Goal: Information Seeking & Learning: Learn about a topic

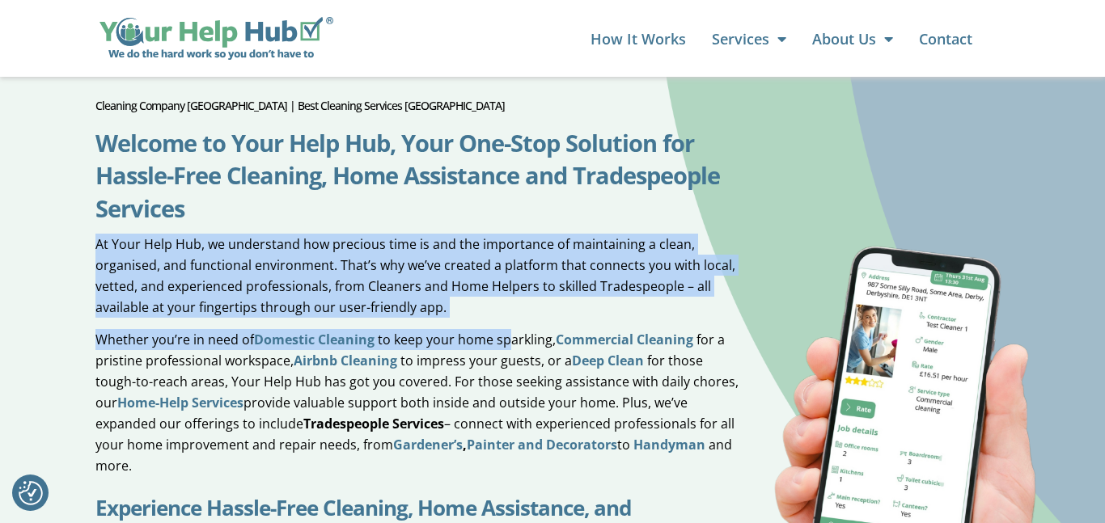
scroll to position [614, 0]
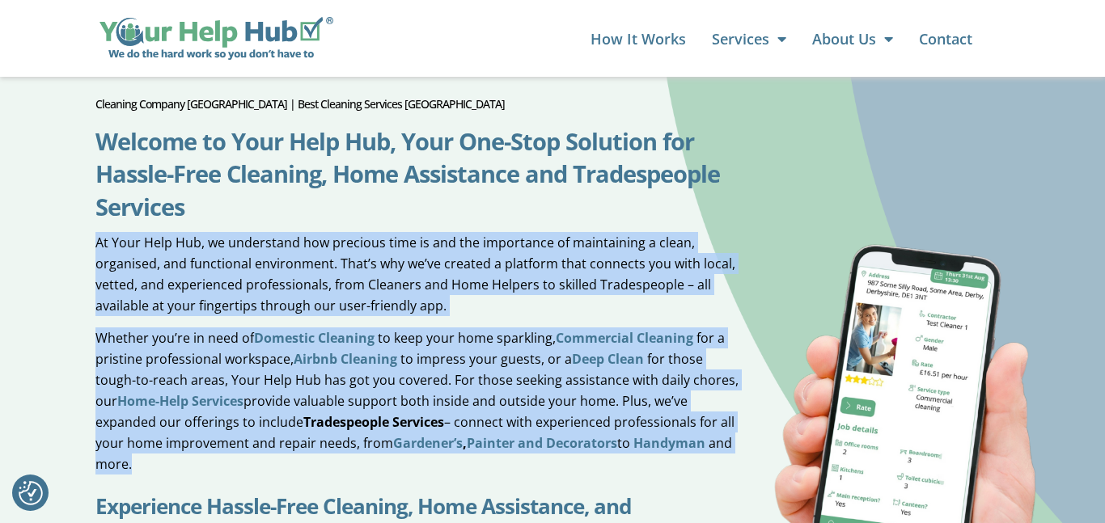
drag, startPoint x: 95, startPoint y: 215, endPoint x: 580, endPoint y: 424, distance: 528.3
click at [580, 424] on div "At Your Help Hub, we understand how precious time is and the importance of main…" at bounding box center [418, 353] width 646 height 243
copy div "At Your Help Hub, we understand how precious time is and the importance of main…"
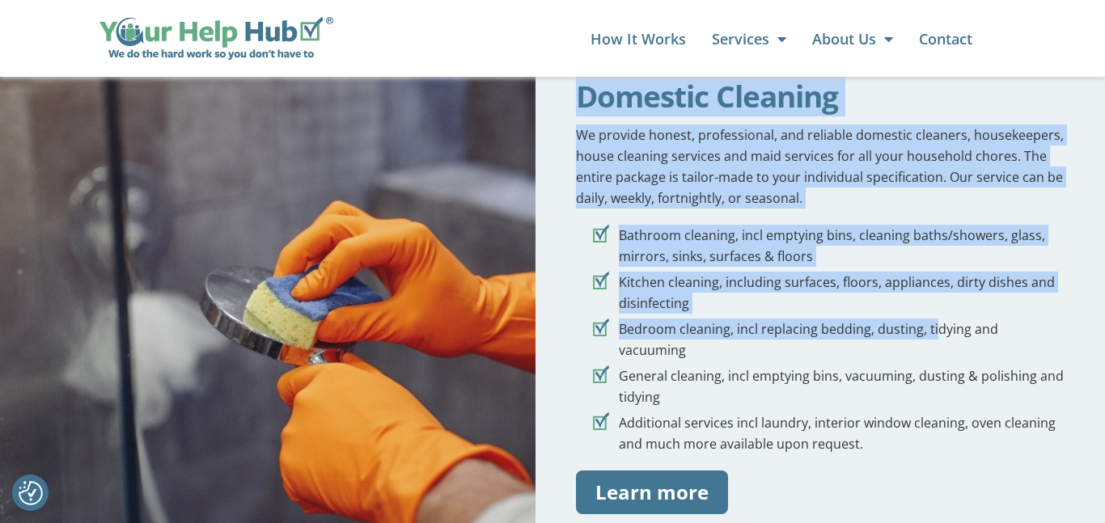
scroll to position [1568, 0]
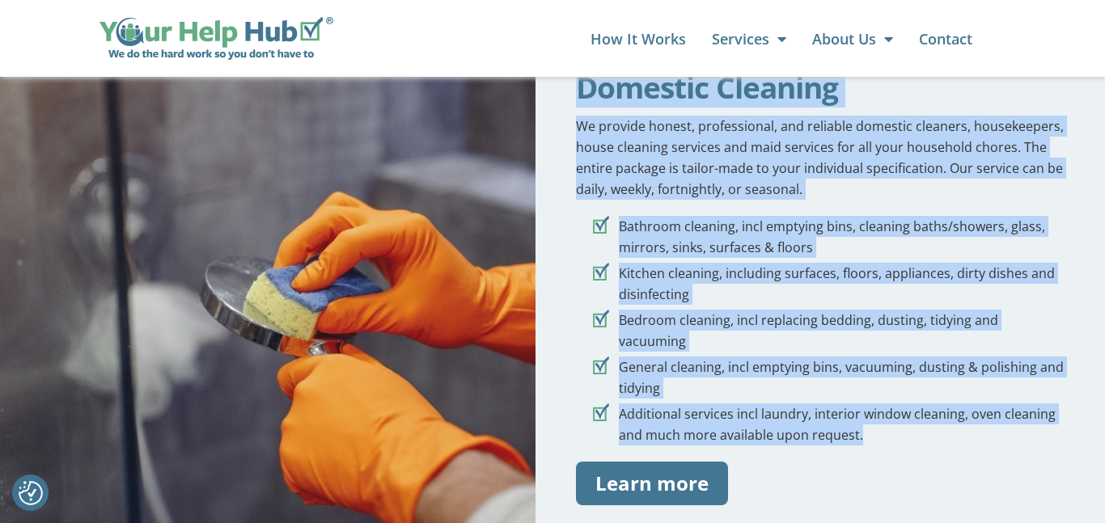
drag, startPoint x: 586, startPoint y: 179, endPoint x: 948, endPoint y: 366, distance: 407.0
click at [953, 370] on div "Domestic Cleaning We provide honest, professional, and reliable domestic cleane…" at bounding box center [820, 288] width 569 height 515
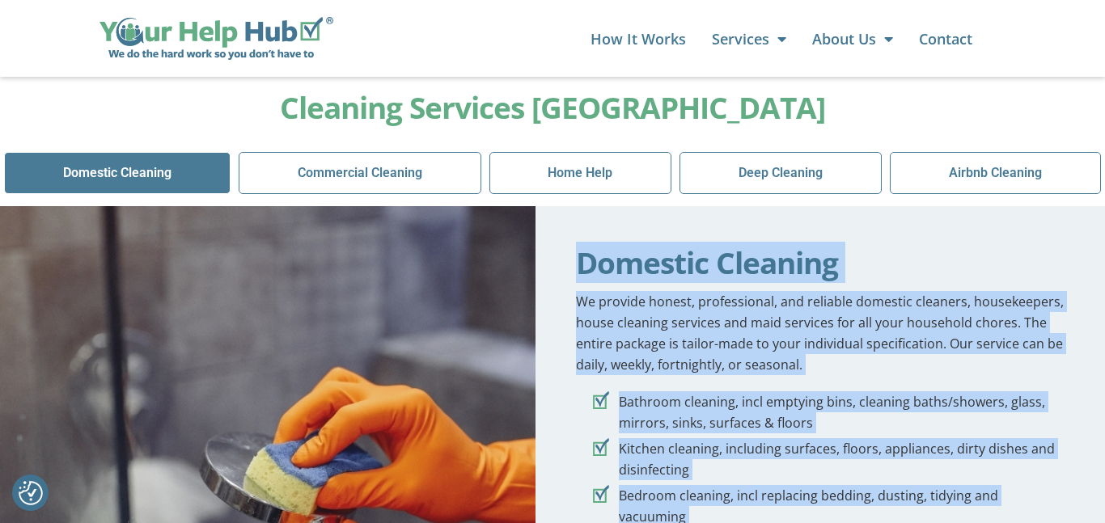
scroll to position [1550, 0]
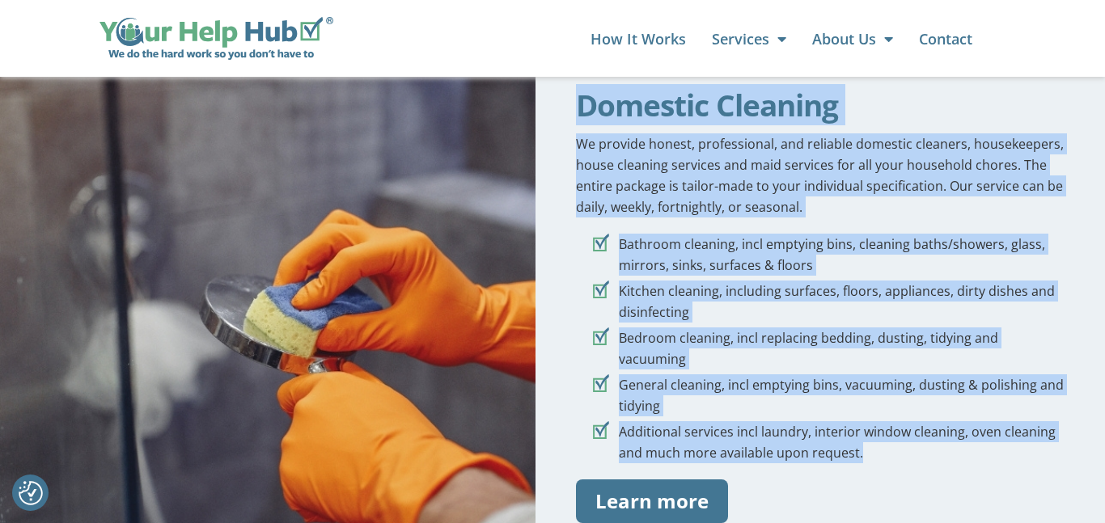
copy div "Domestic Cleaning We provide honest, professional, and reliable domestic cleane…"
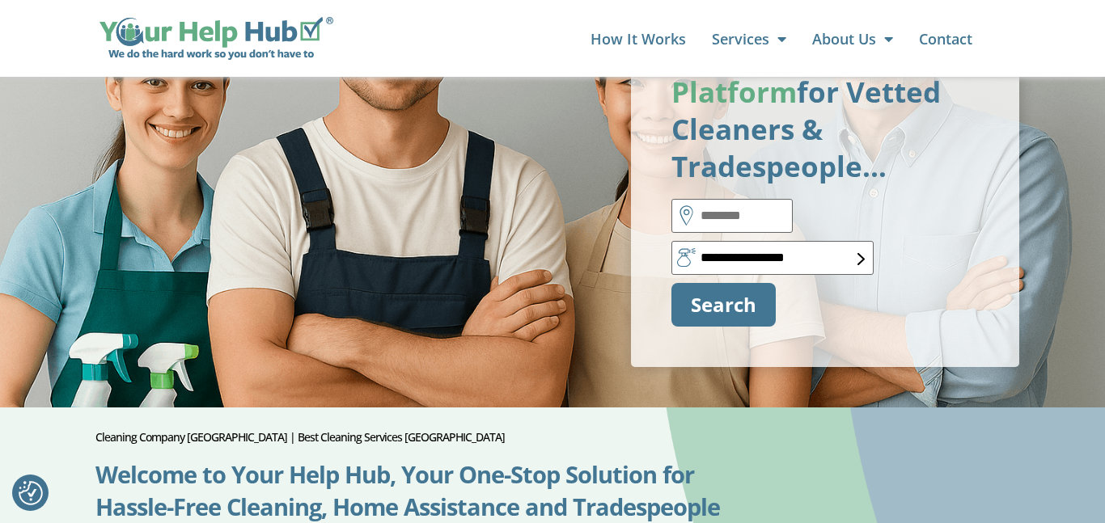
scroll to position [89, 0]
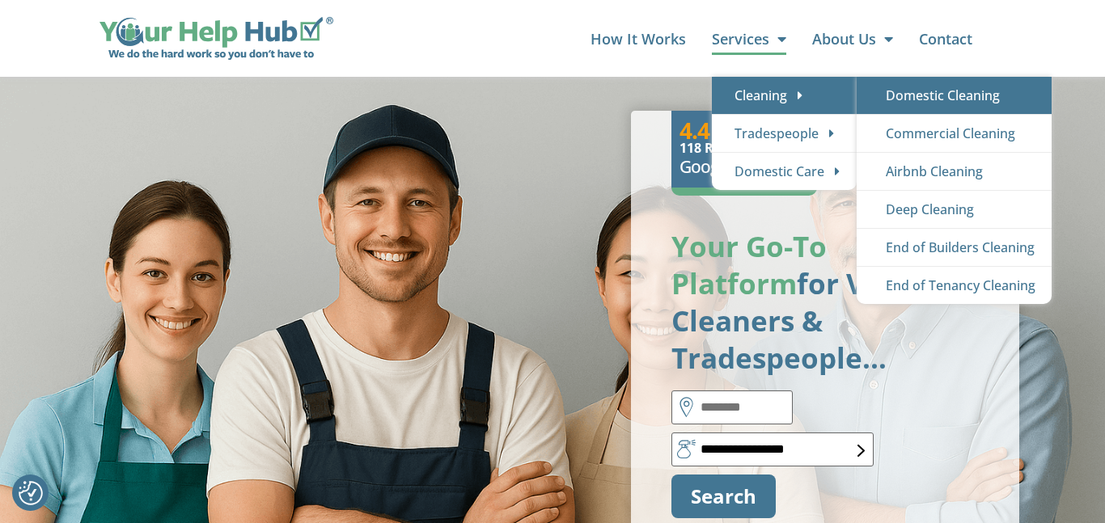
click at [966, 92] on link "Domestic Cleaning" at bounding box center [954, 95] width 195 height 37
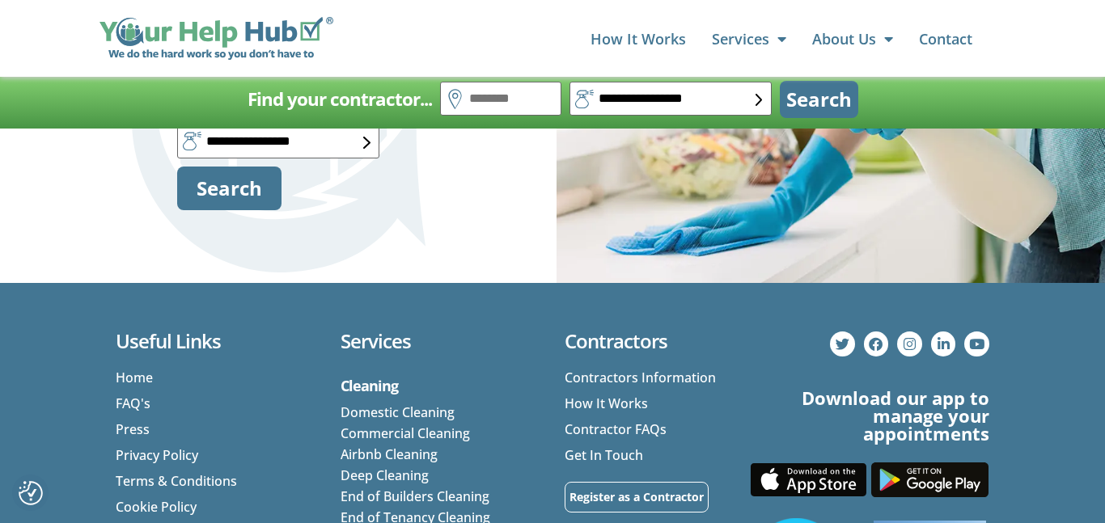
scroll to position [5736, 0]
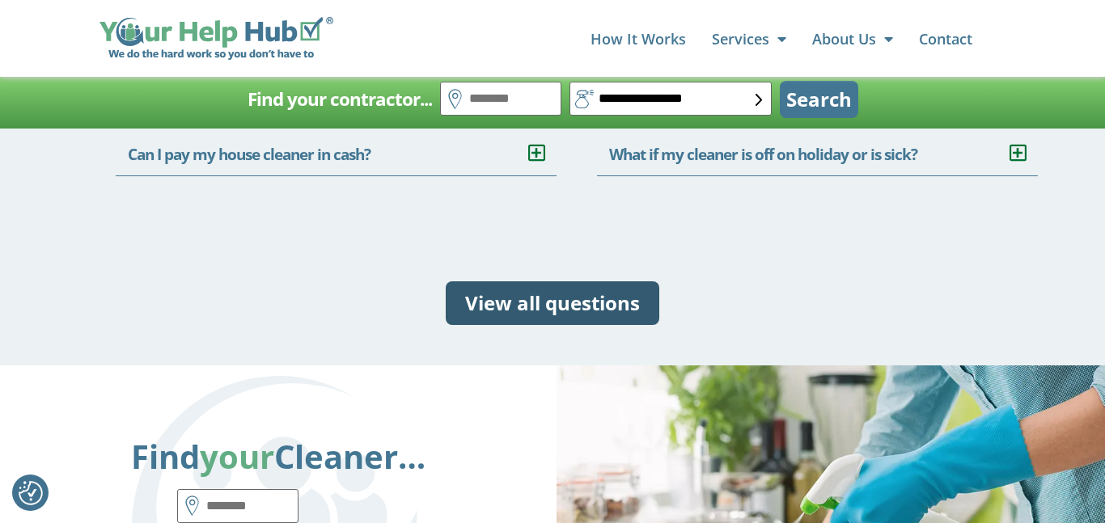
click at [589, 307] on span "View all questions" at bounding box center [552, 303] width 175 height 24
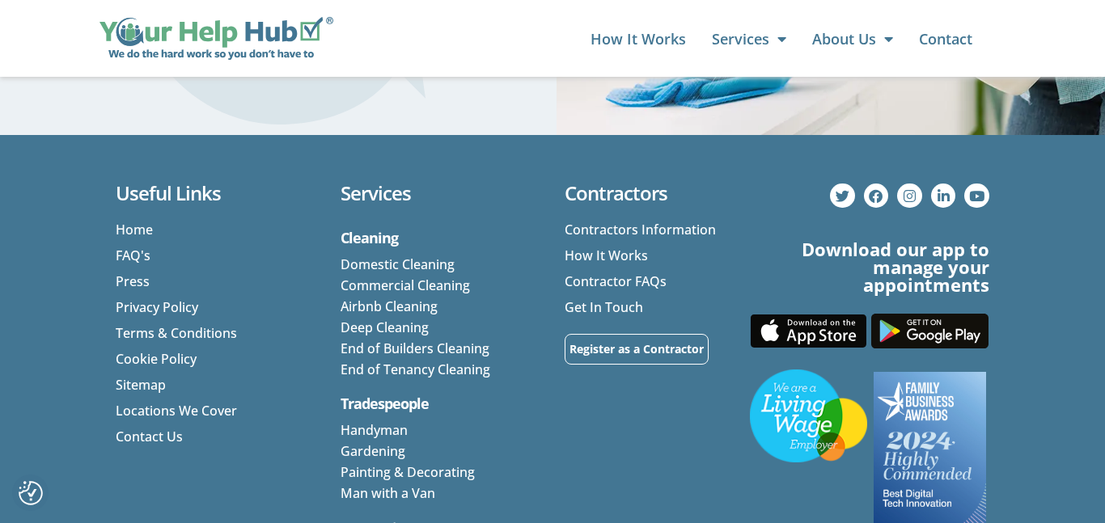
scroll to position [1684, 0]
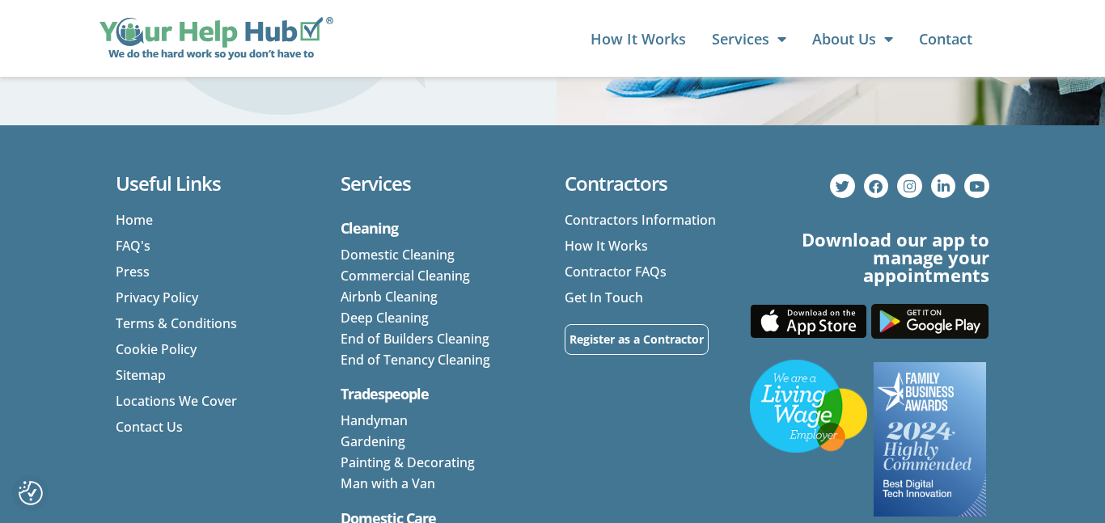
click at [370, 315] on link "Deep Cleaning" at bounding box center [385, 318] width 88 height 18
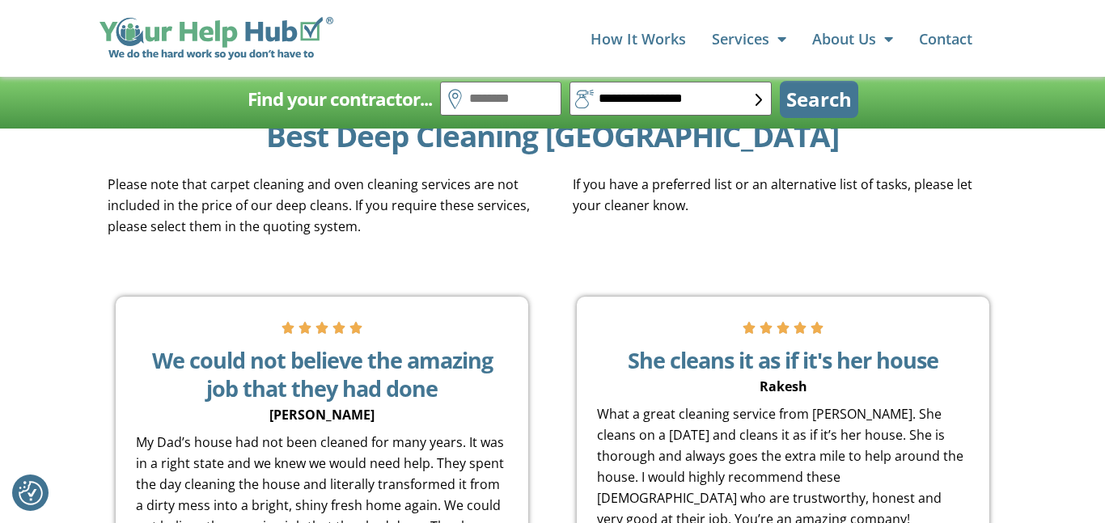
scroll to position [2510, 0]
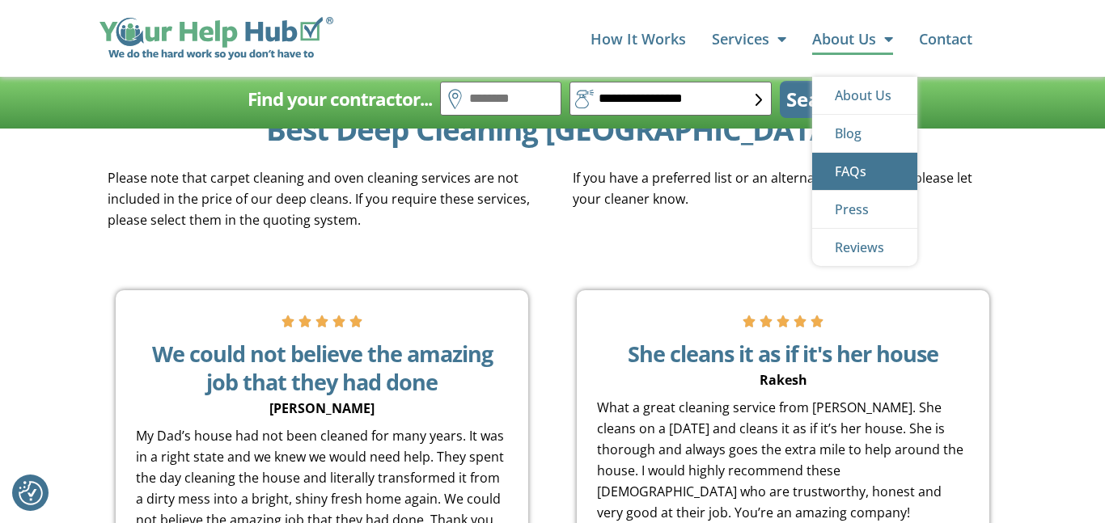
click at [854, 170] on link "FAQs" at bounding box center [864, 171] width 105 height 37
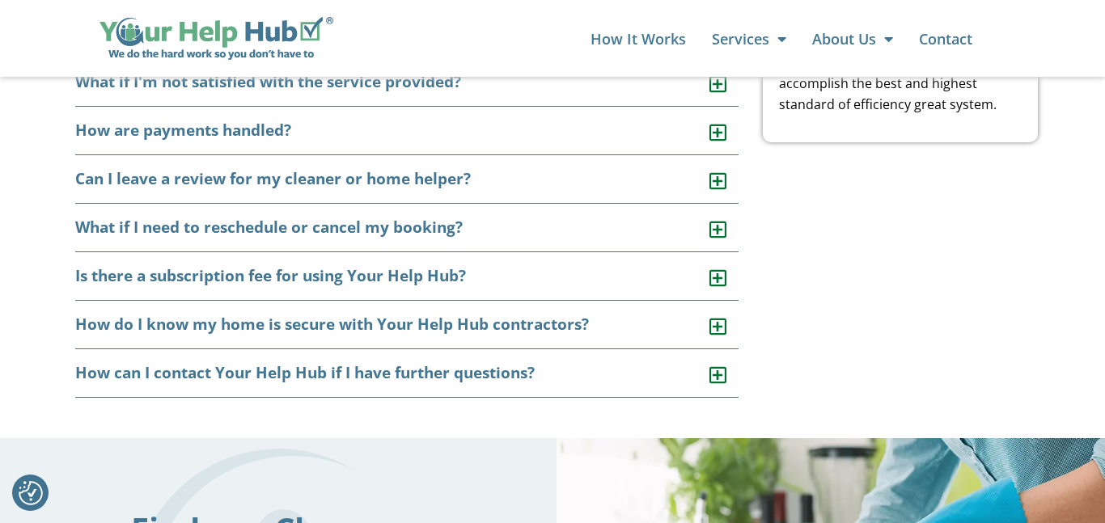
scroll to position [1050, 0]
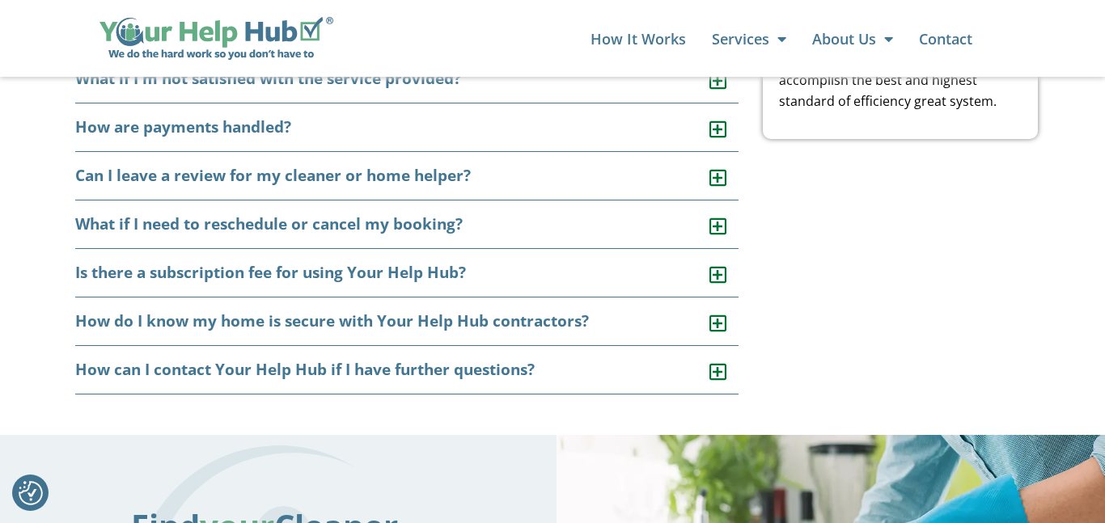
click at [722, 317] on icon at bounding box center [717, 323] width 17 height 19
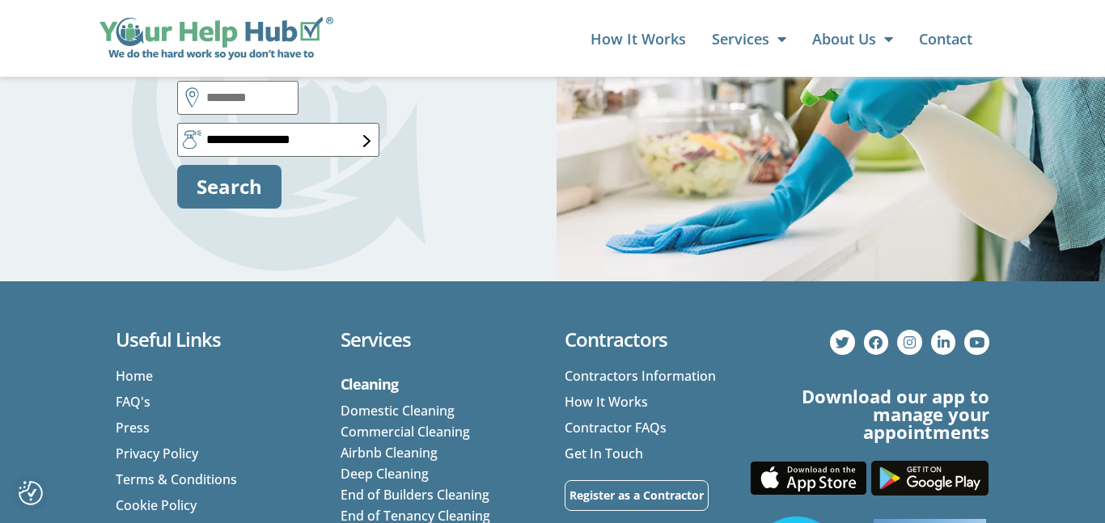
scroll to position [1631, 0]
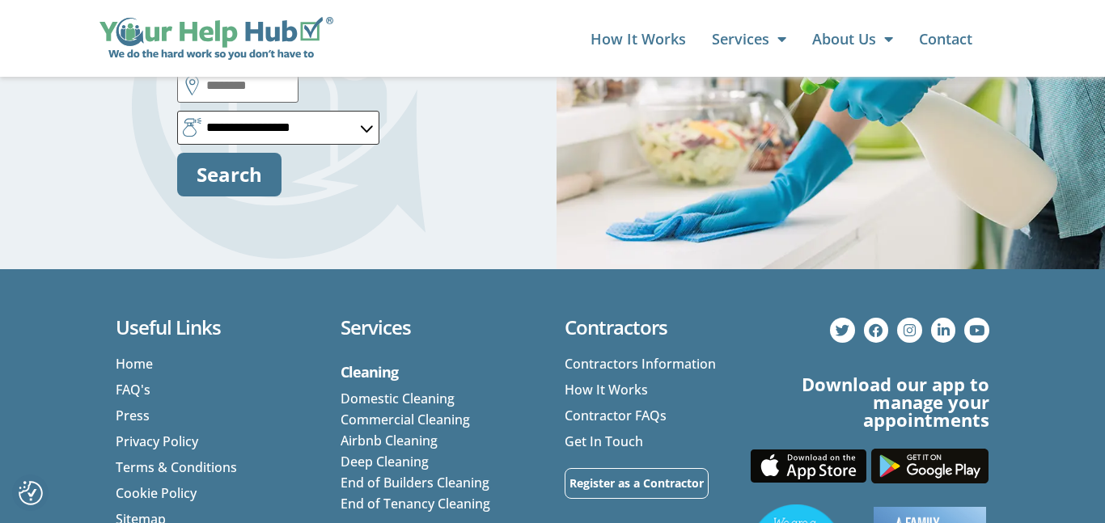
click at [361, 128] on form "**********" at bounding box center [278, 133] width 202 height 128
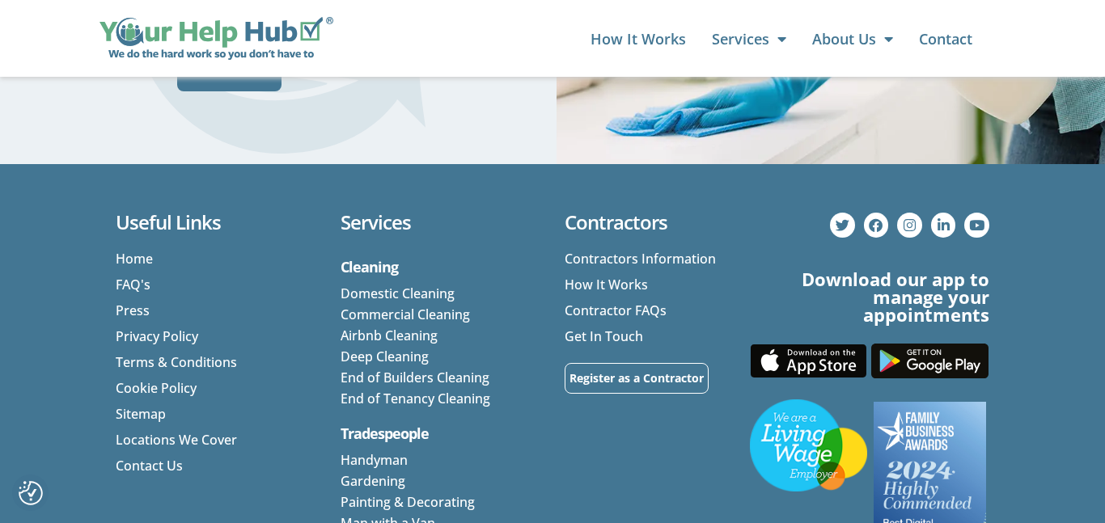
scroll to position [1730, 0]
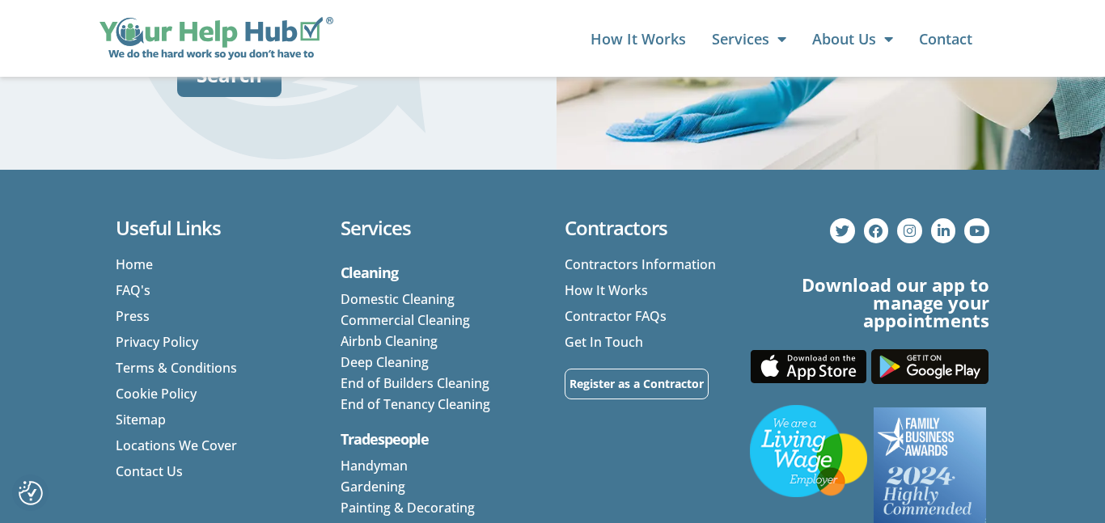
click at [402, 291] on link "Domestic Cleaning" at bounding box center [398, 299] width 114 height 18
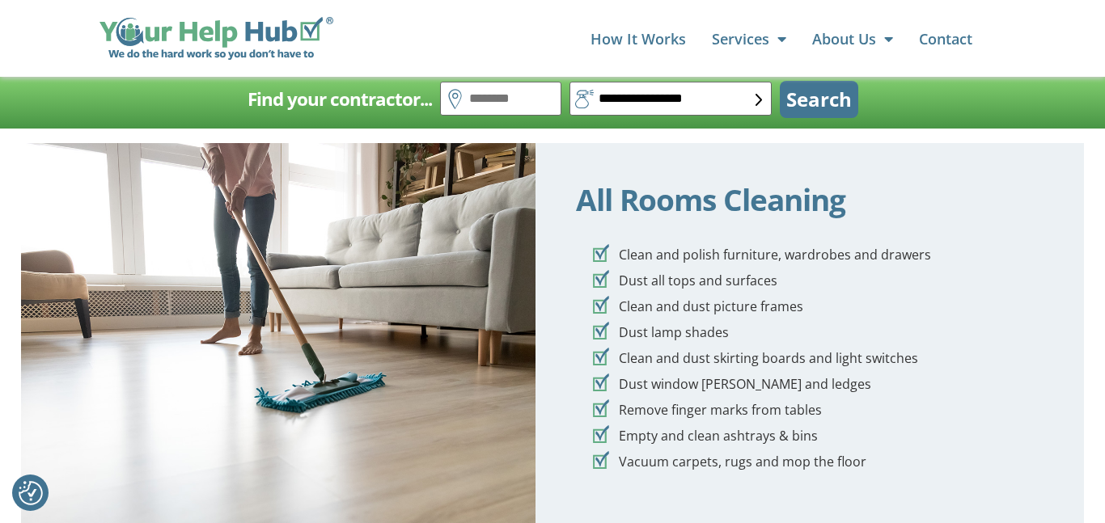
scroll to position [3023, 0]
click at [676, 40] on link "How It Works" at bounding box center [638, 39] width 95 height 32
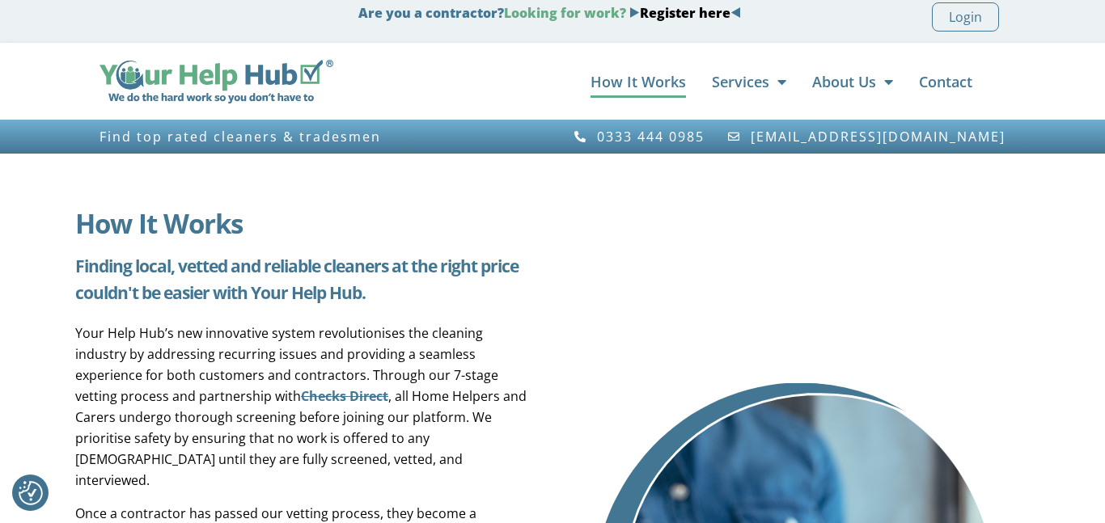
scroll to position [7, 0]
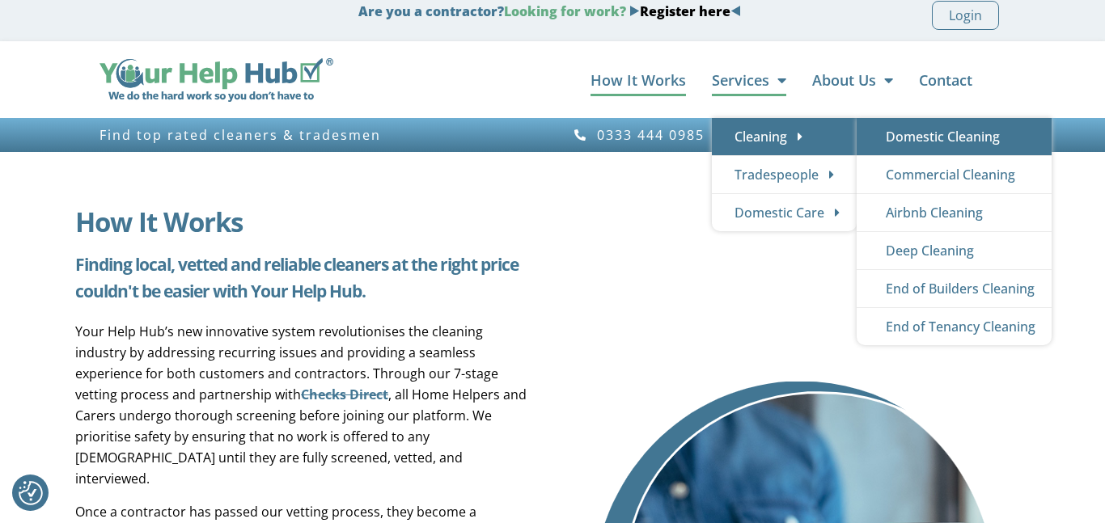
click at [968, 133] on link "Domestic Cleaning" at bounding box center [954, 136] width 195 height 37
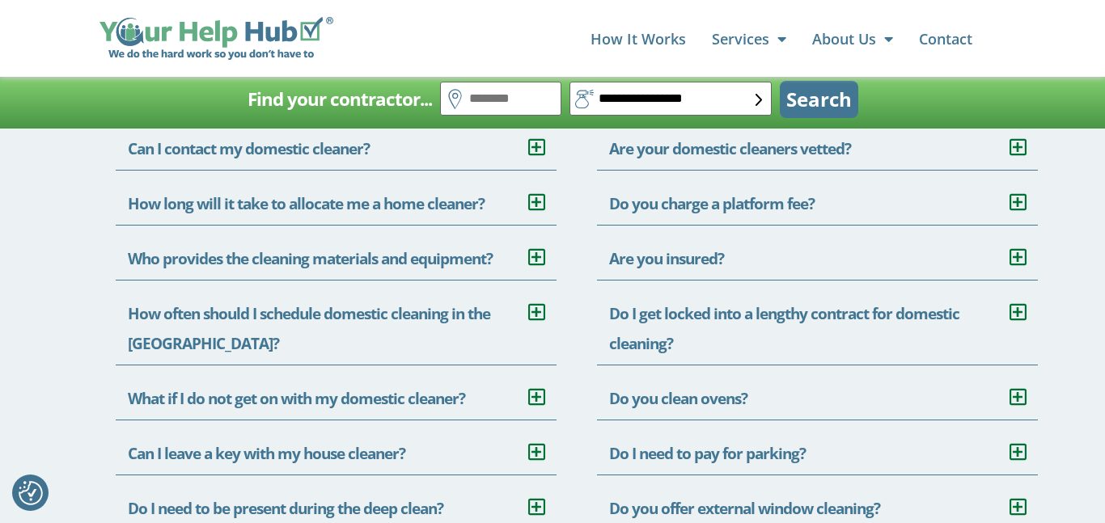
scroll to position [5328, 0]
click at [536, 310] on icon at bounding box center [536, 311] width 16 height 19
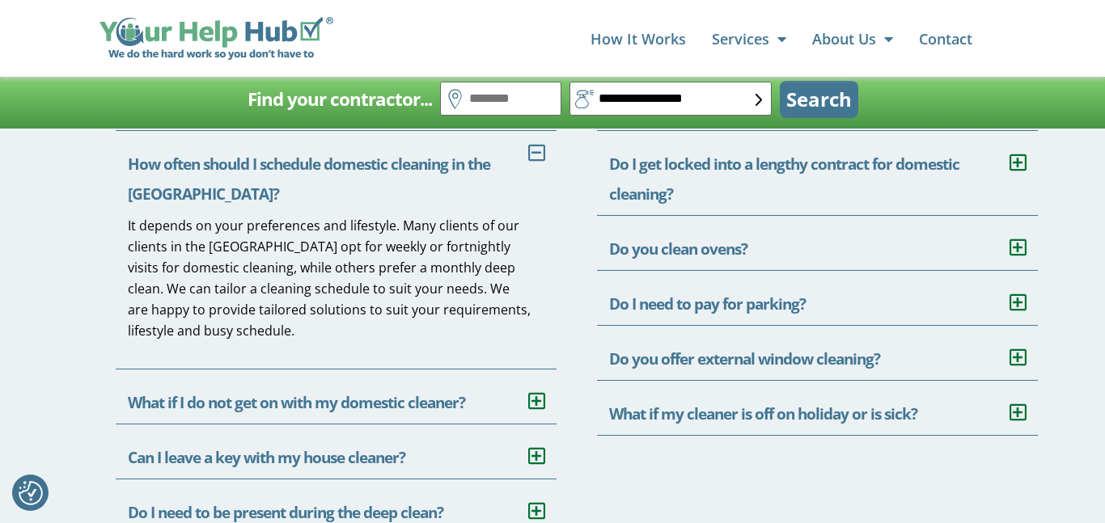
scroll to position [5477, 0]
click at [1013, 356] on icon at bounding box center [1018, 356] width 16 height 19
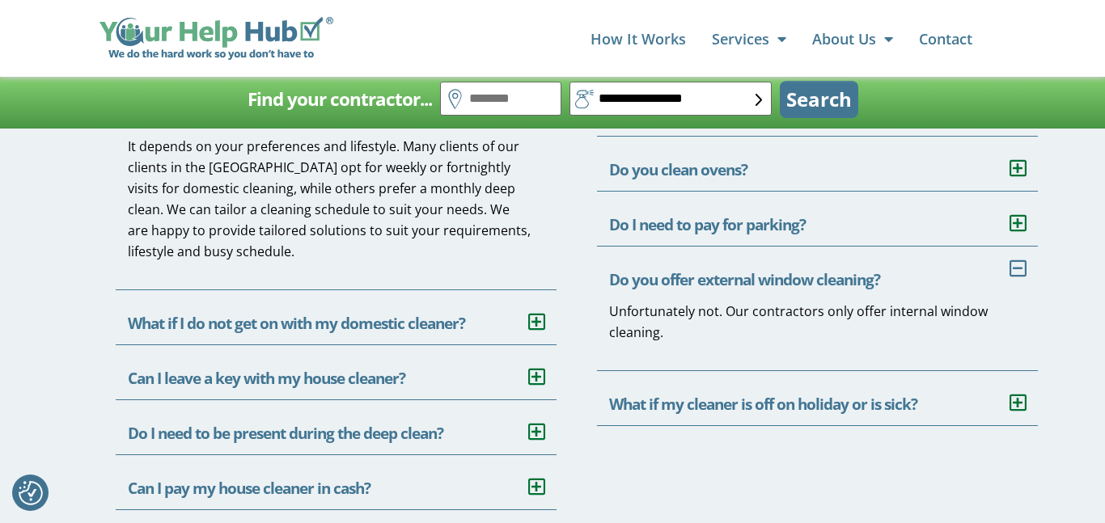
scroll to position [5701, 0]
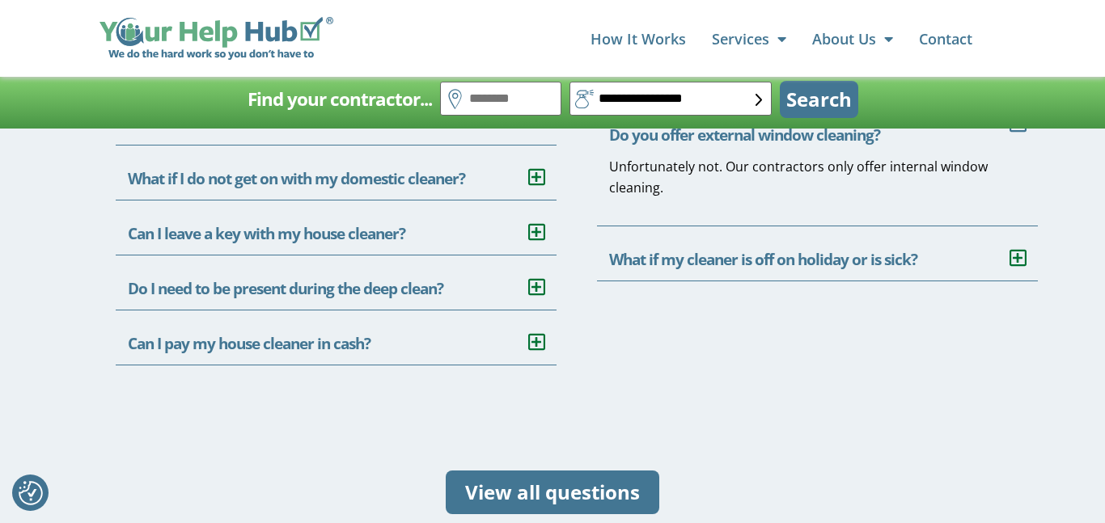
click at [539, 283] on icon at bounding box center [536, 286] width 16 height 19
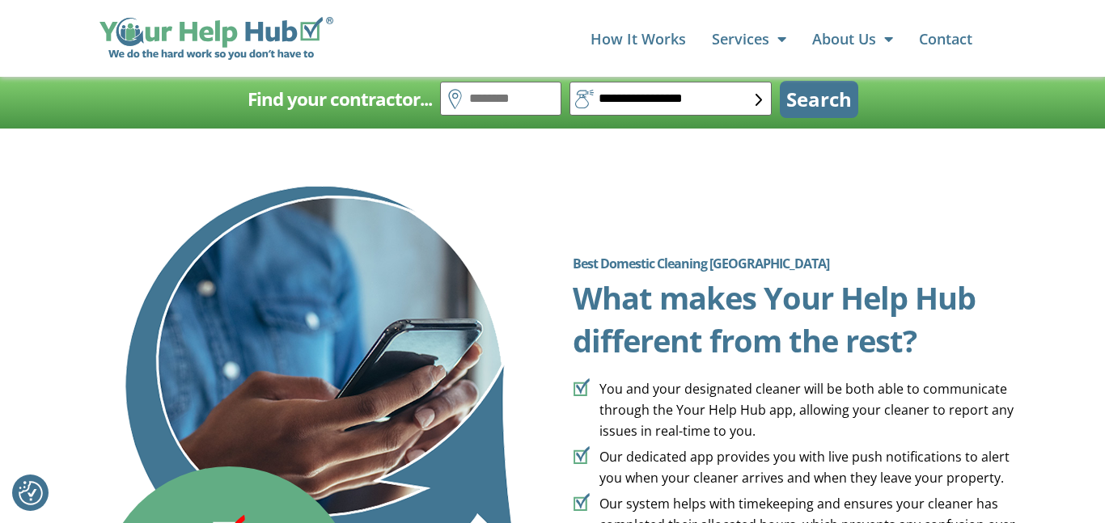
scroll to position [4190, 0]
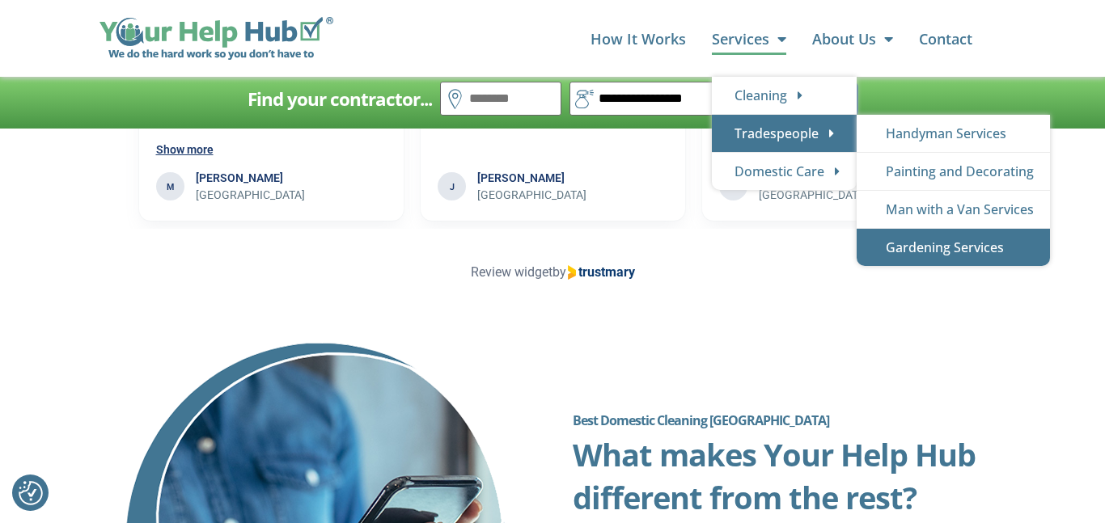
click at [967, 252] on link "Gardening Services" at bounding box center [953, 247] width 193 height 37
